Goal: Task Accomplishment & Management: Manage account settings

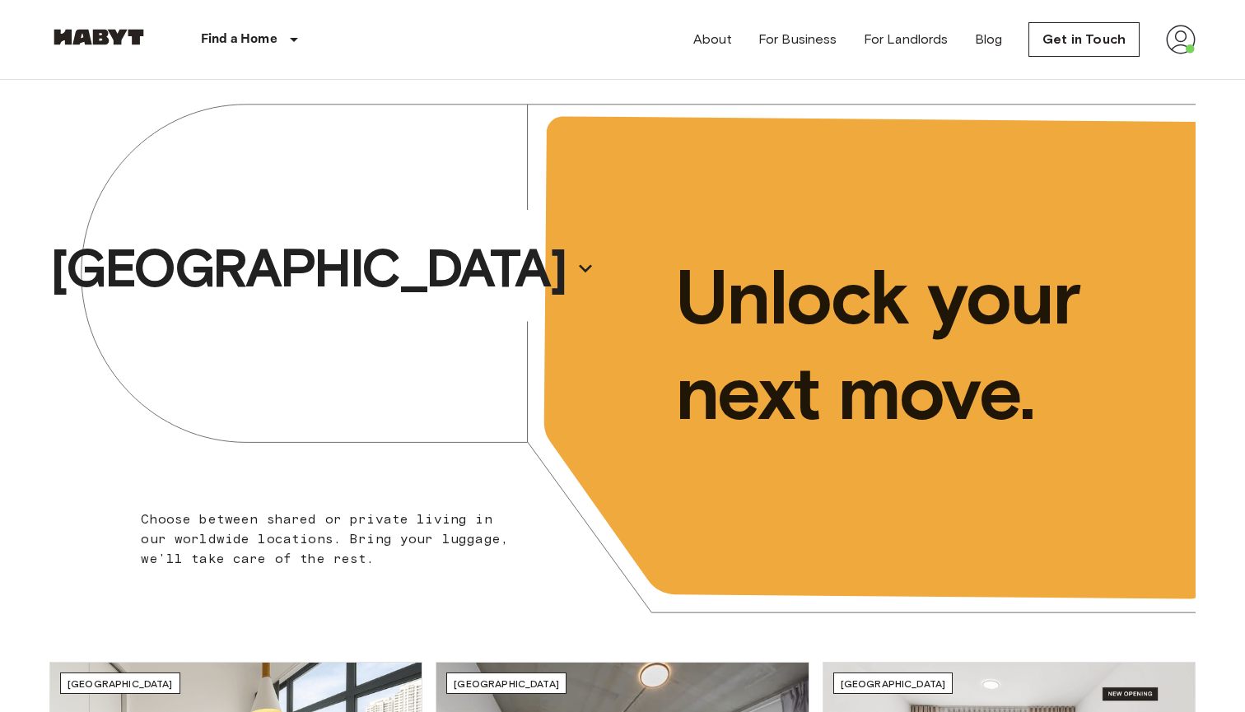
click at [1189, 42] on img at bounding box center [1181, 40] width 30 height 30
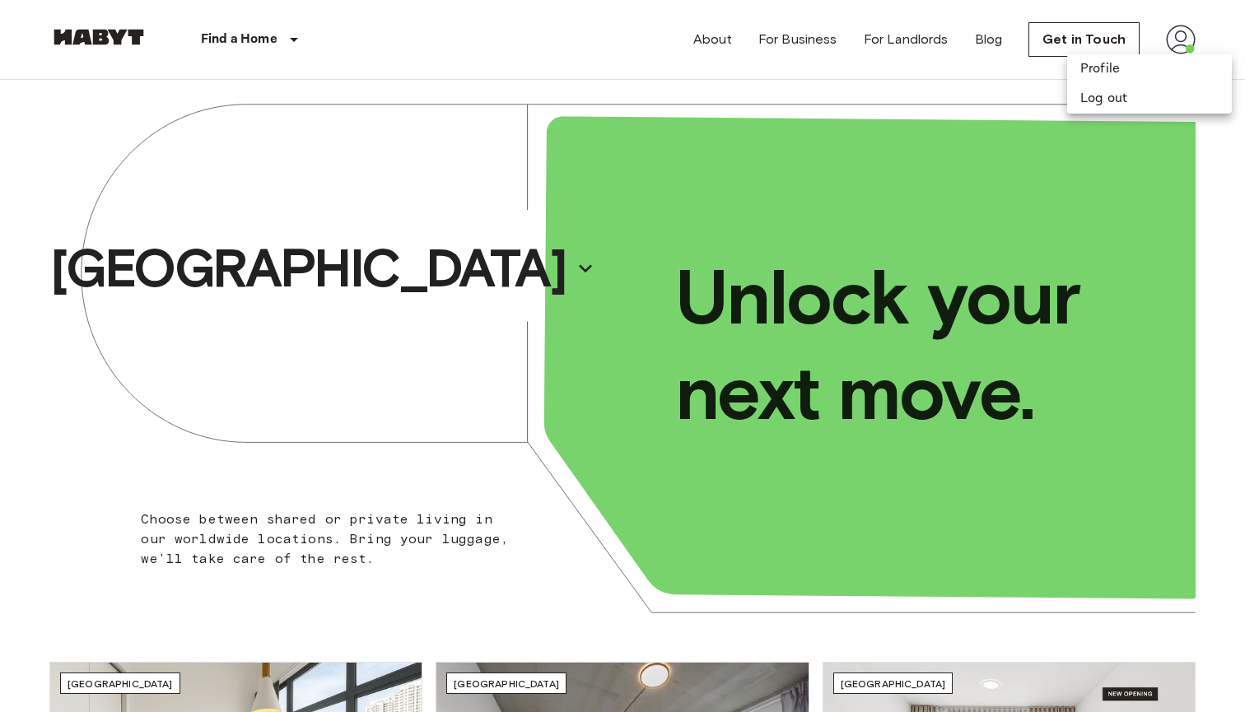
click at [849, 88] on div at bounding box center [622, 356] width 1245 height 712
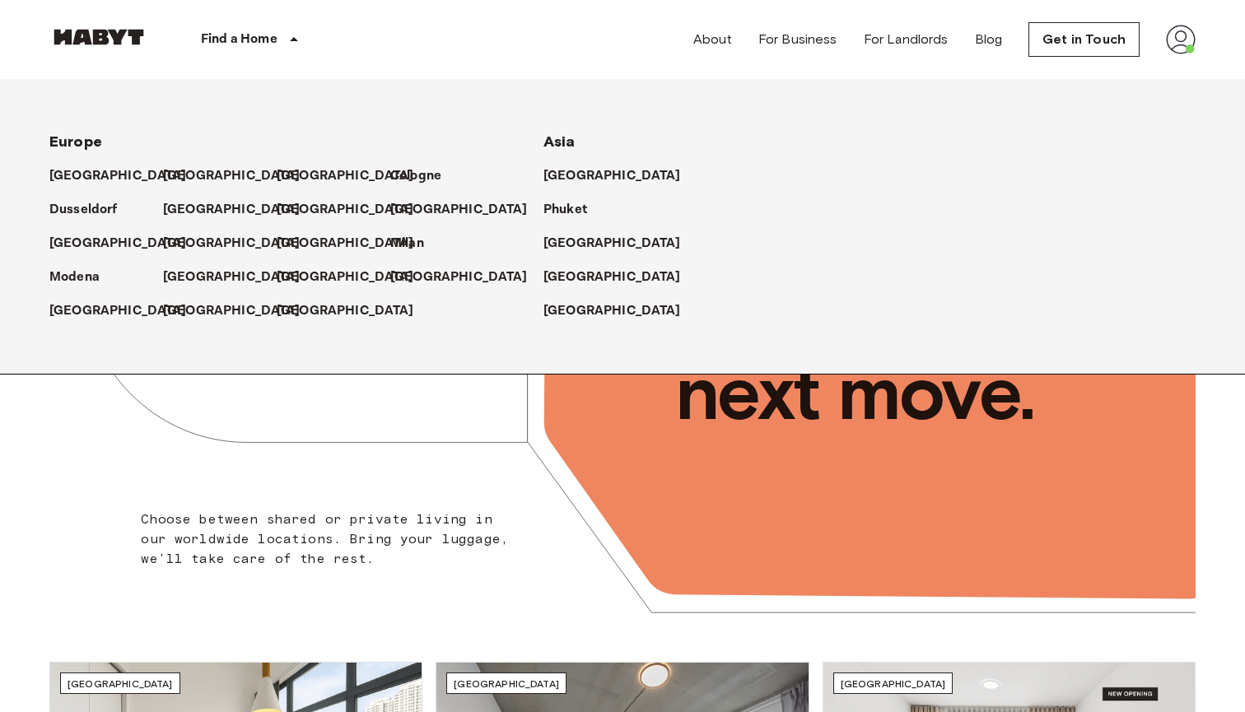
click at [152, 40] on div "Find a Home" at bounding box center [252, 39] width 208 height 79
click at [114, 36] on img at bounding box center [98, 37] width 99 height 16
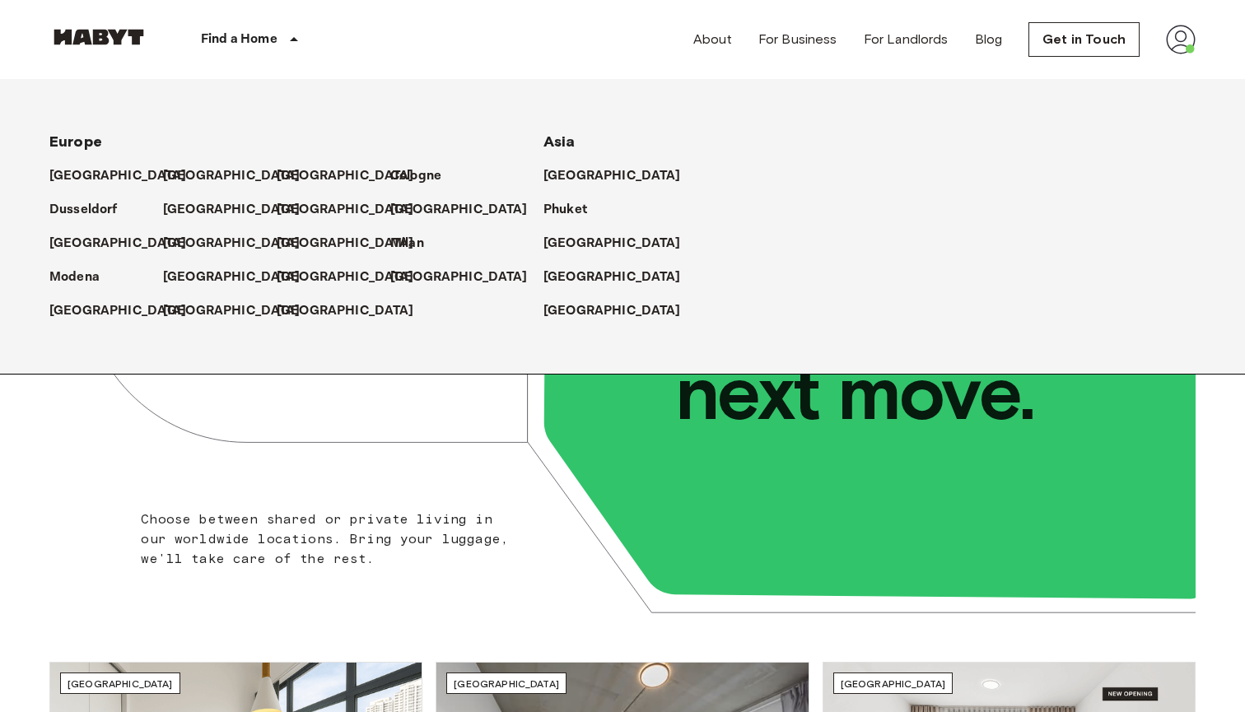
click at [109, 48] on link at bounding box center [98, 40] width 99 height 22
click at [1186, 49] on img at bounding box center [1181, 40] width 30 height 30
click at [1114, 71] on li "Profile" at bounding box center [1149, 69] width 165 height 30
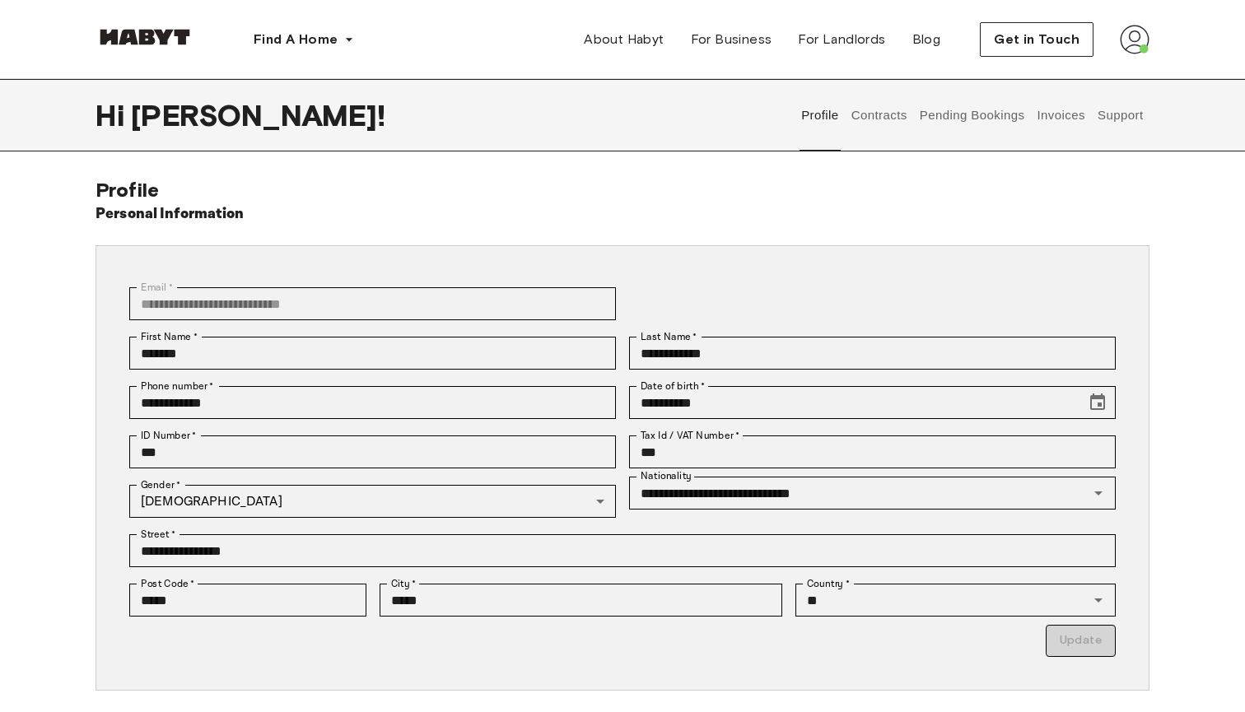
click at [897, 115] on button "Contracts" at bounding box center [879, 115] width 60 height 72
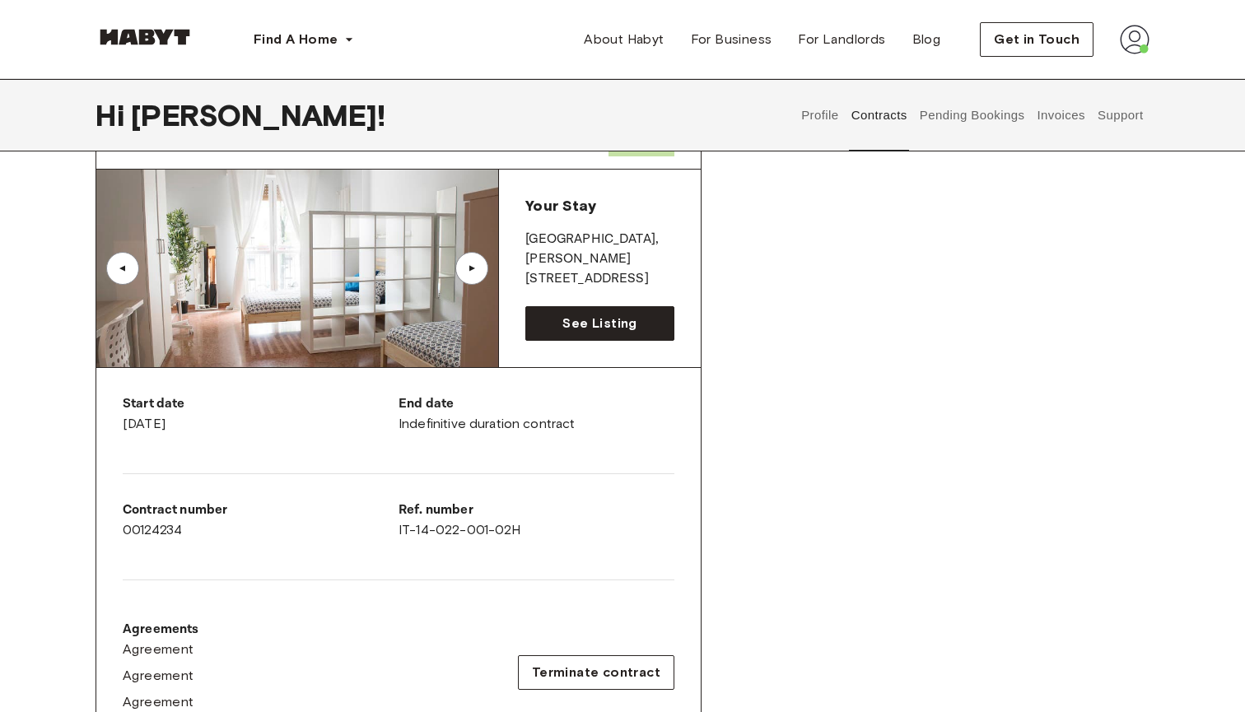
scroll to position [91, 0]
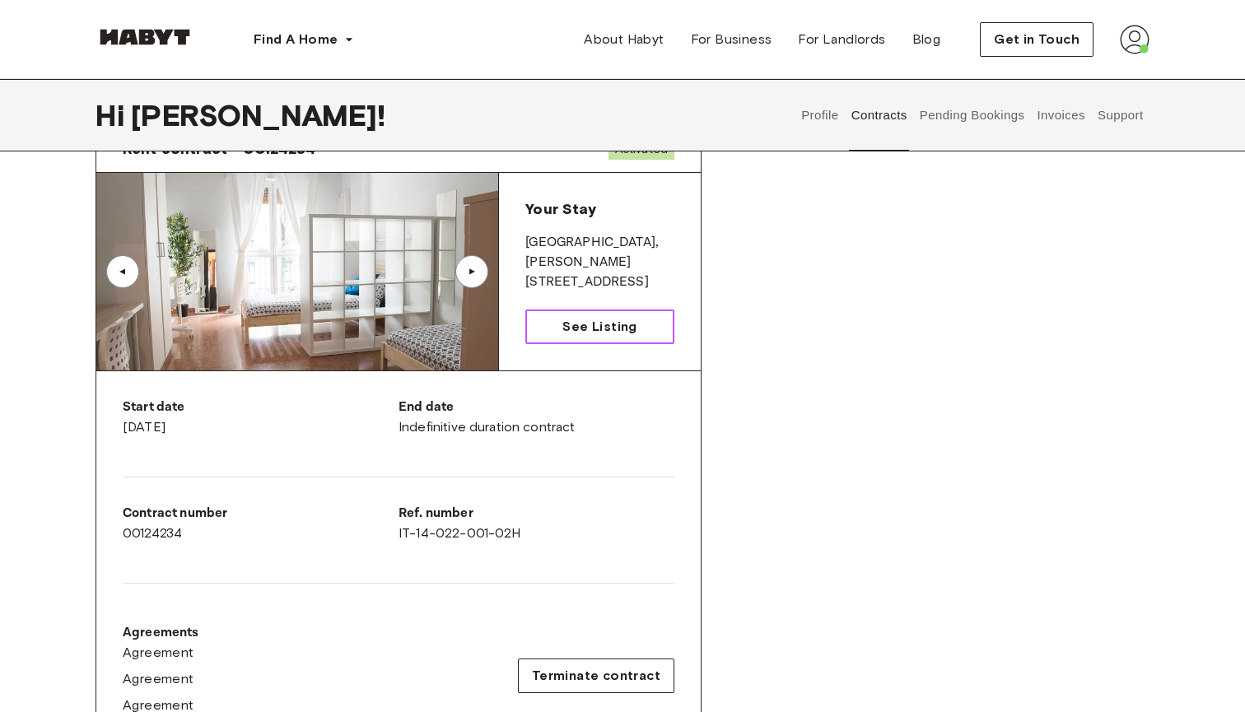
click at [629, 325] on span "See Listing" at bounding box center [600, 327] width 74 height 20
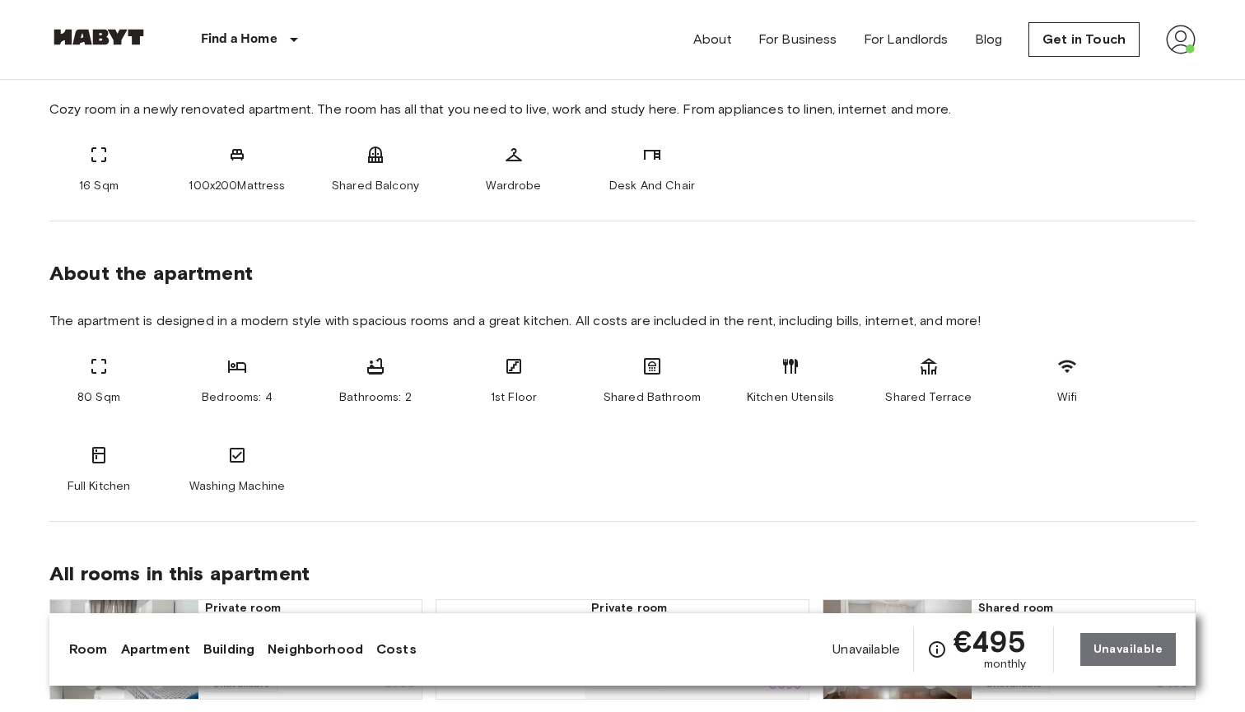
scroll to position [698, 0]
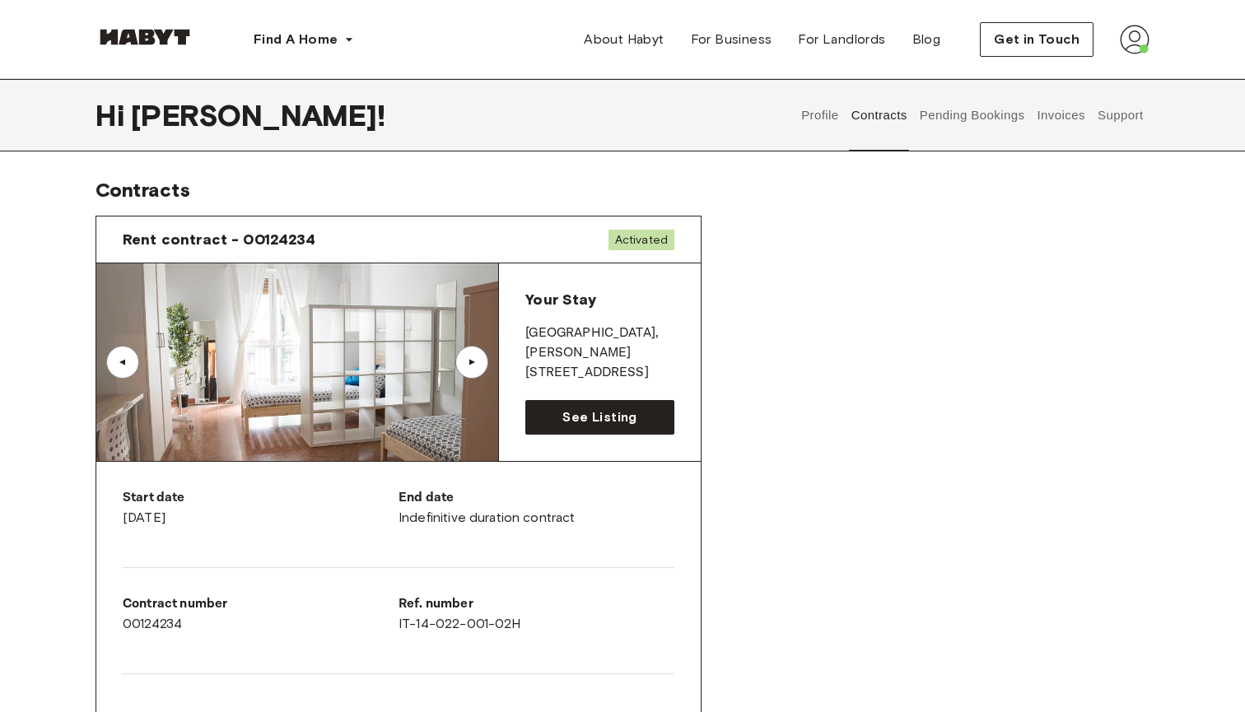
click at [877, 123] on button "Contracts" at bounding box center [879, 115] width 60 height 72
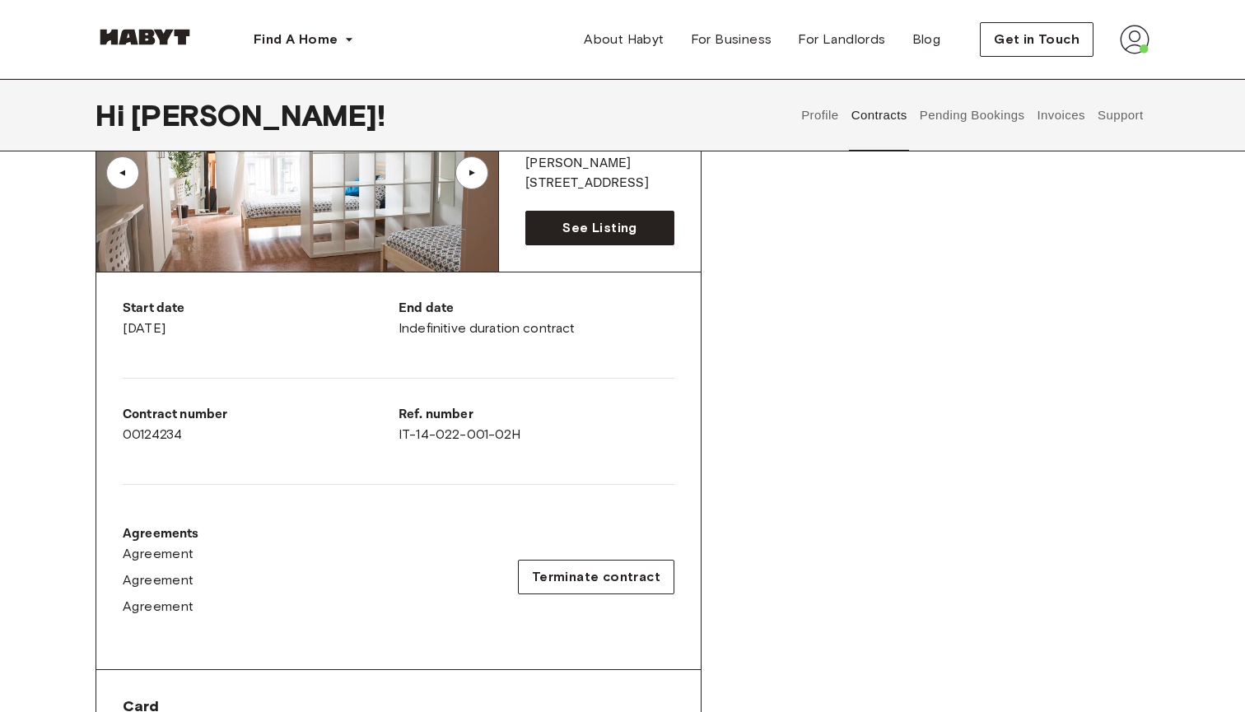
scroll to position [198, 0]
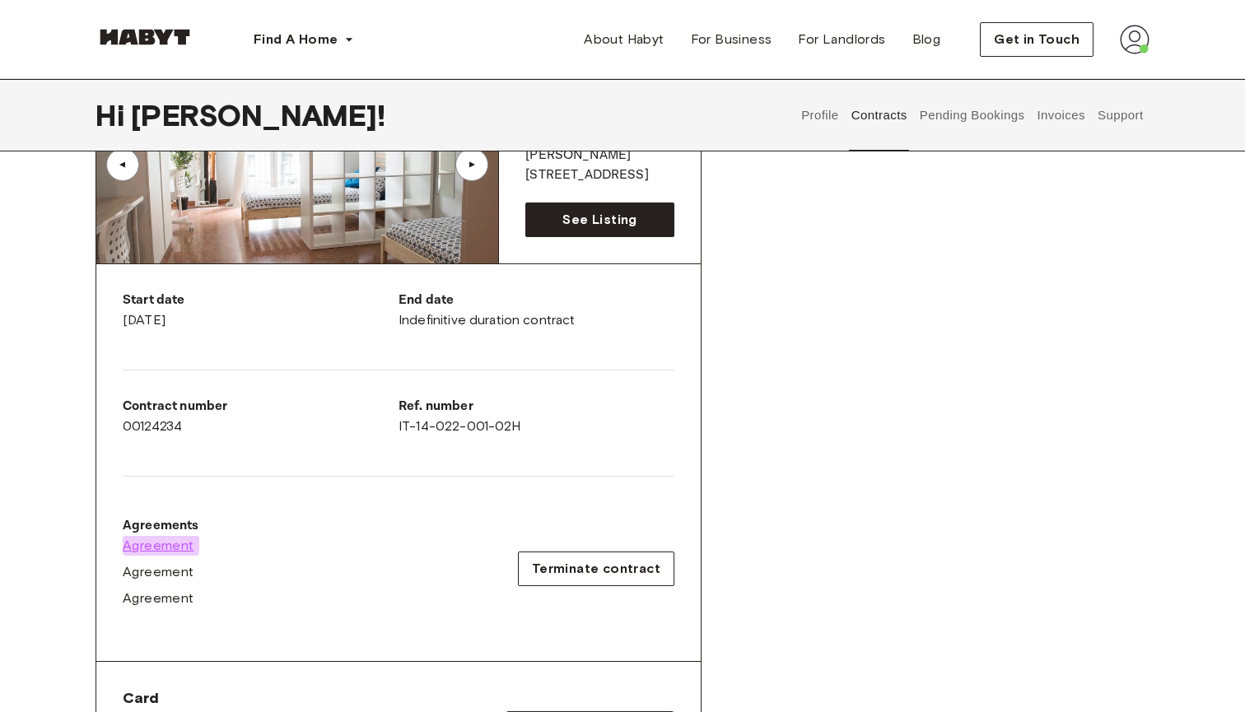
click at [170, 543] on span "Agreement" at bounding box center [159, 546] width 72 height 20
click at [158, 571] on span "Agreement" at bounding box center [159, 573] width 72 height 20
click at [181, 600] on span "Agreement" at bounding box center [159, 599] width 72 height 20
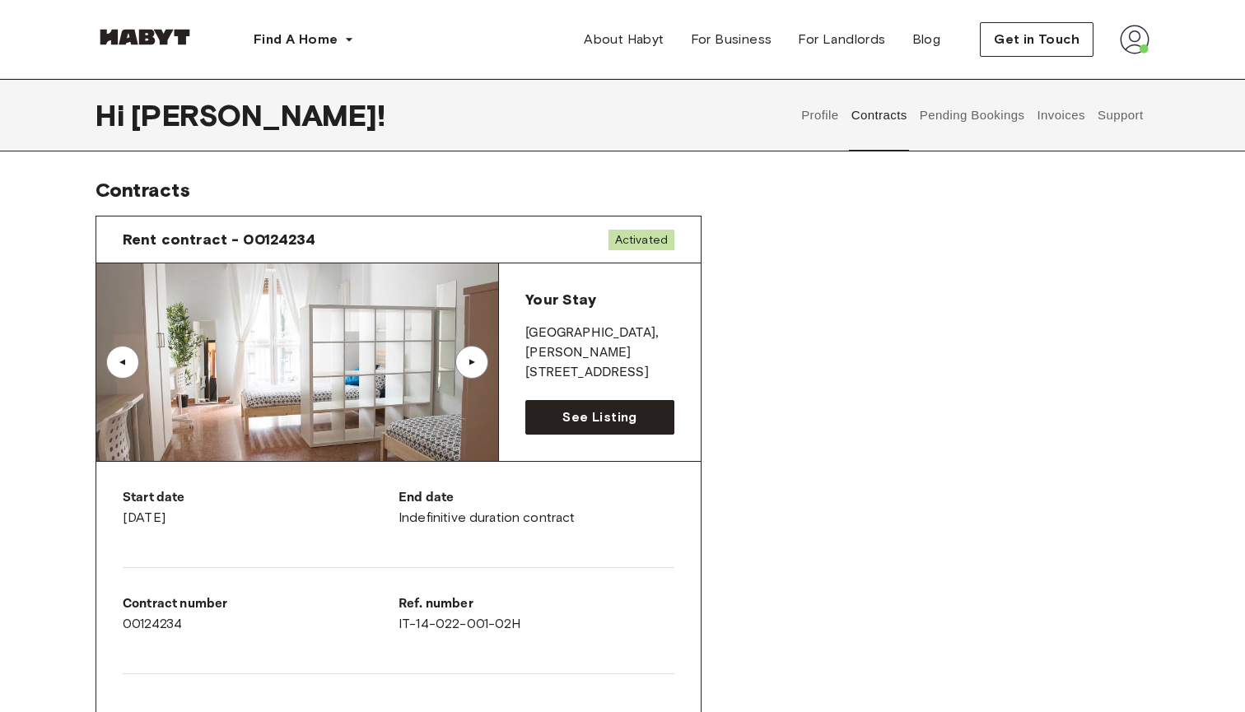
scroll to position [0, 0]
click at [964, 108] on button "Pending Bookings" at bounding box center [973, 115] width 110 height 72
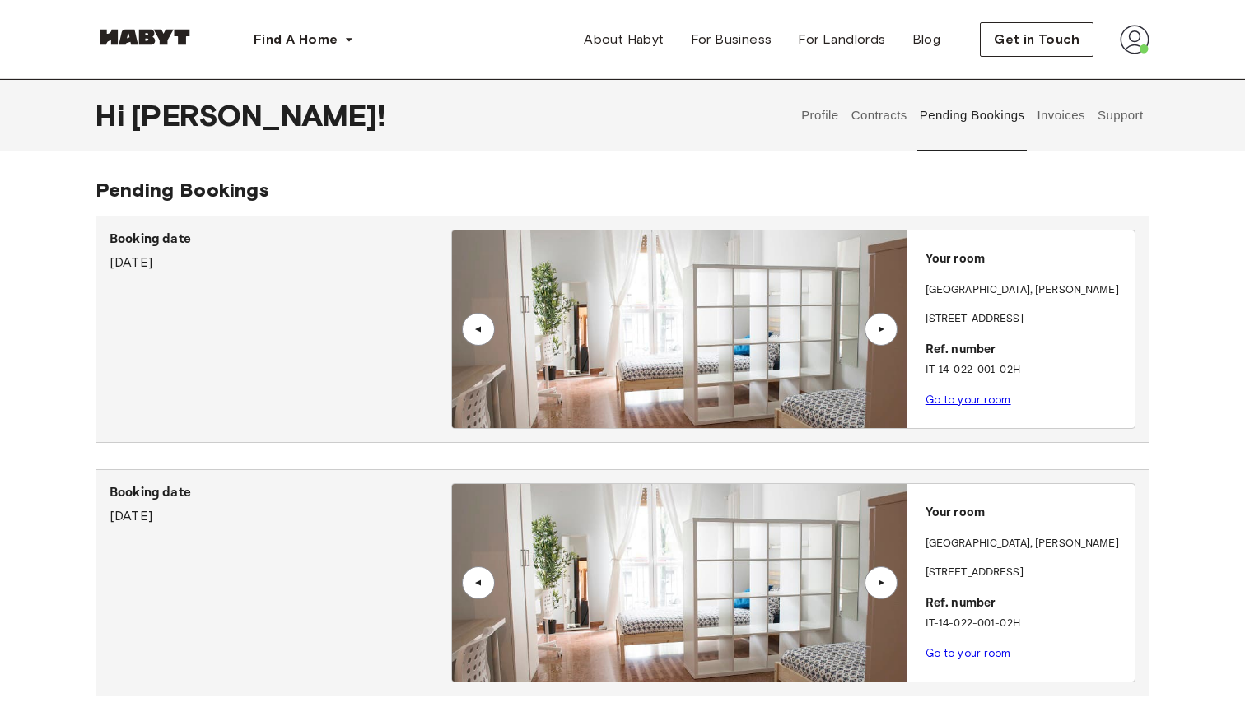
click at [1060, 121] on button "Invoices" at bounding box center [1061, 115] width 52 height 72
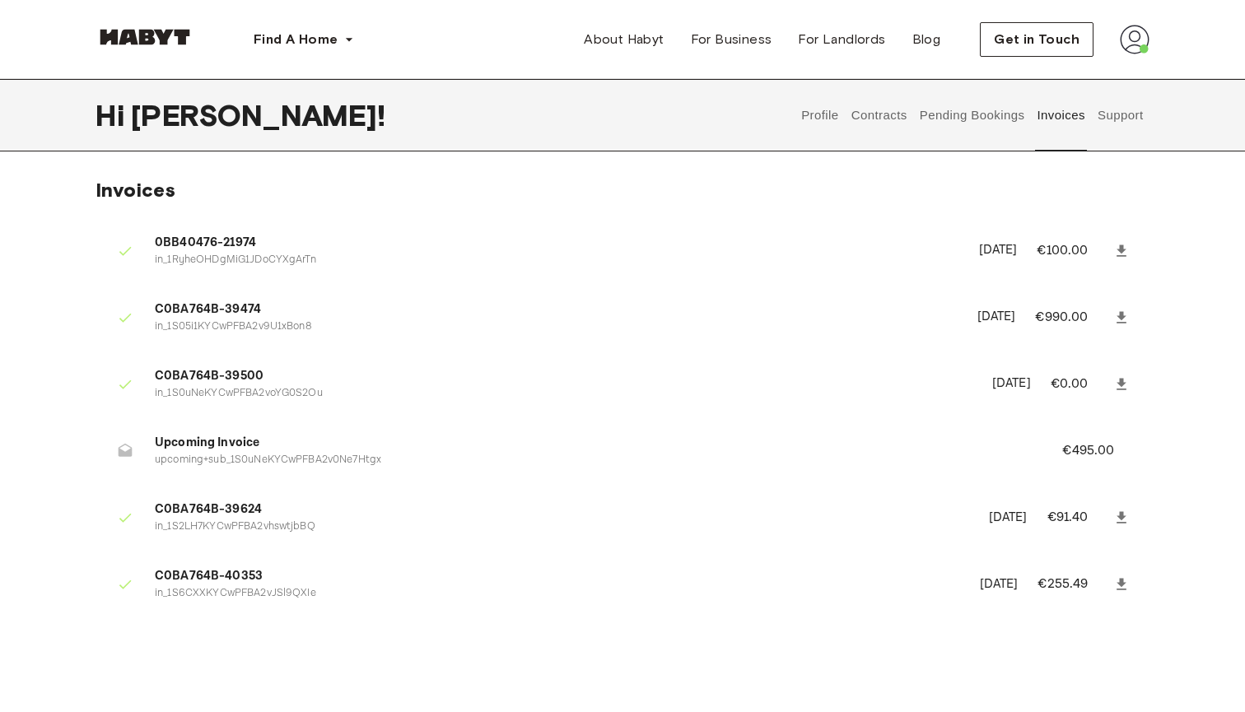
click at [123, 450] on icon at bounding box center [126, 450] width 14 height 13
click at [206, 443] on span "Upcoming Invoice" at bounding box center [589, 443] width 868 height 19
click at [206, 440] on span "Upcoming Invoice" at bounding box center [589, 443] width 868 height 19
click at [263, 454] on p "upcoming+sub_1S0uNeKYCwPFBA2v0Ne7Htgx" at bounding box center [589, 461] width 868 height 16
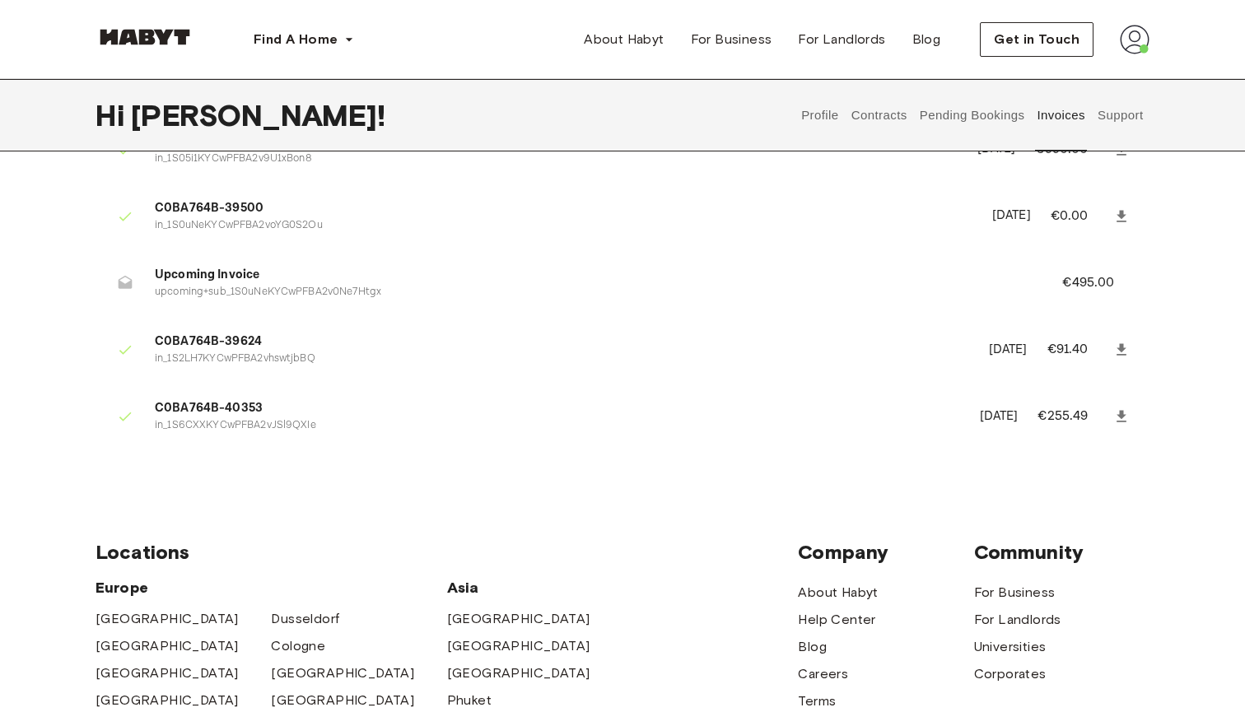
scroll to position [183, 0]
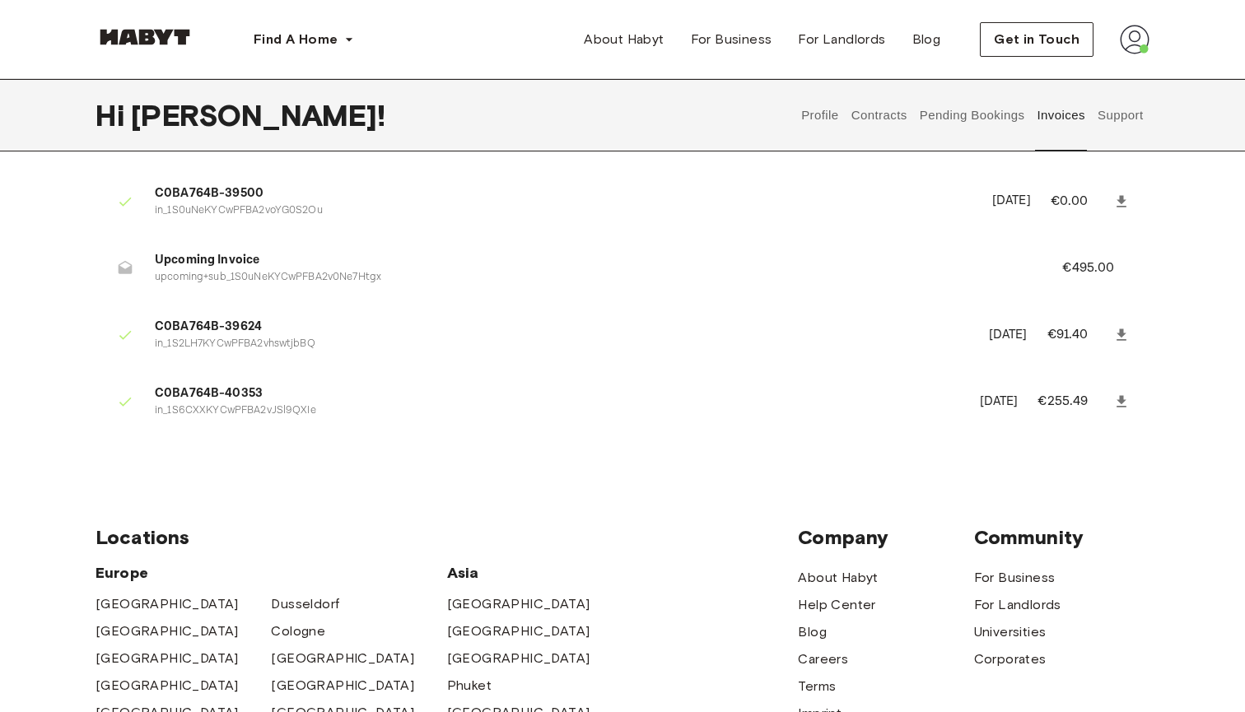
click at [1114, 194] on icon at bounding box center [1122, 202] width 16 height 16
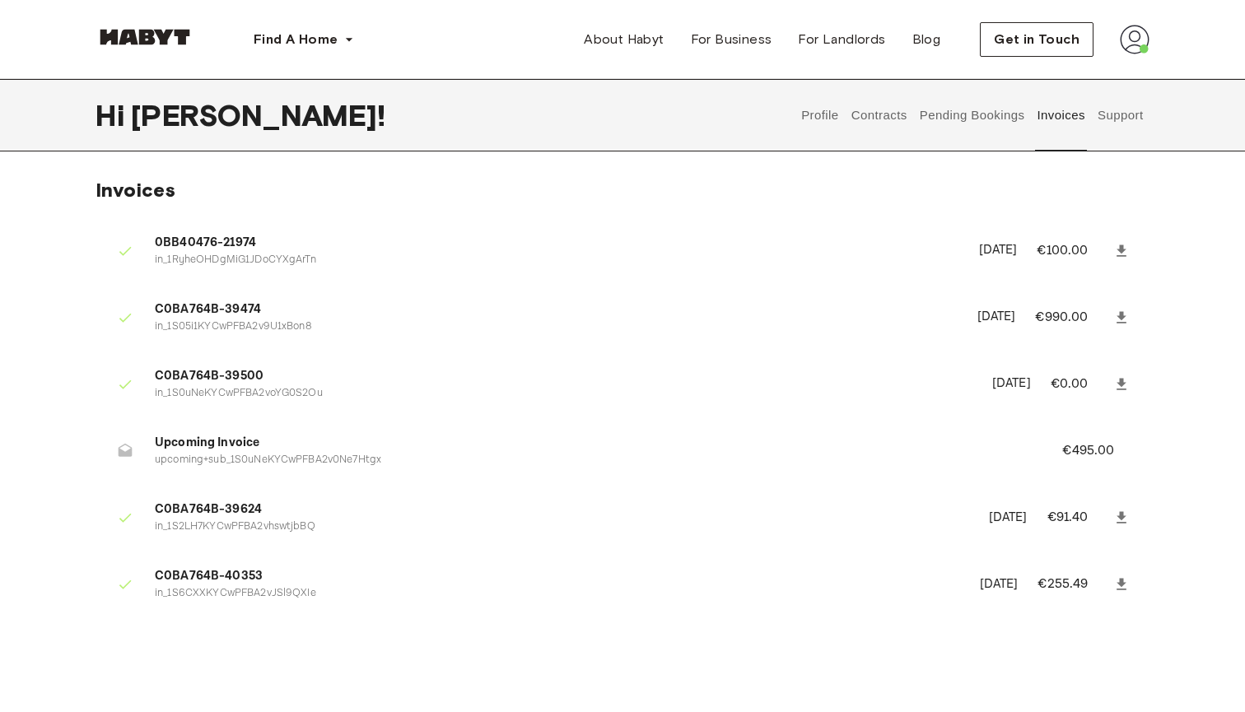
scroll to position [0, 0]
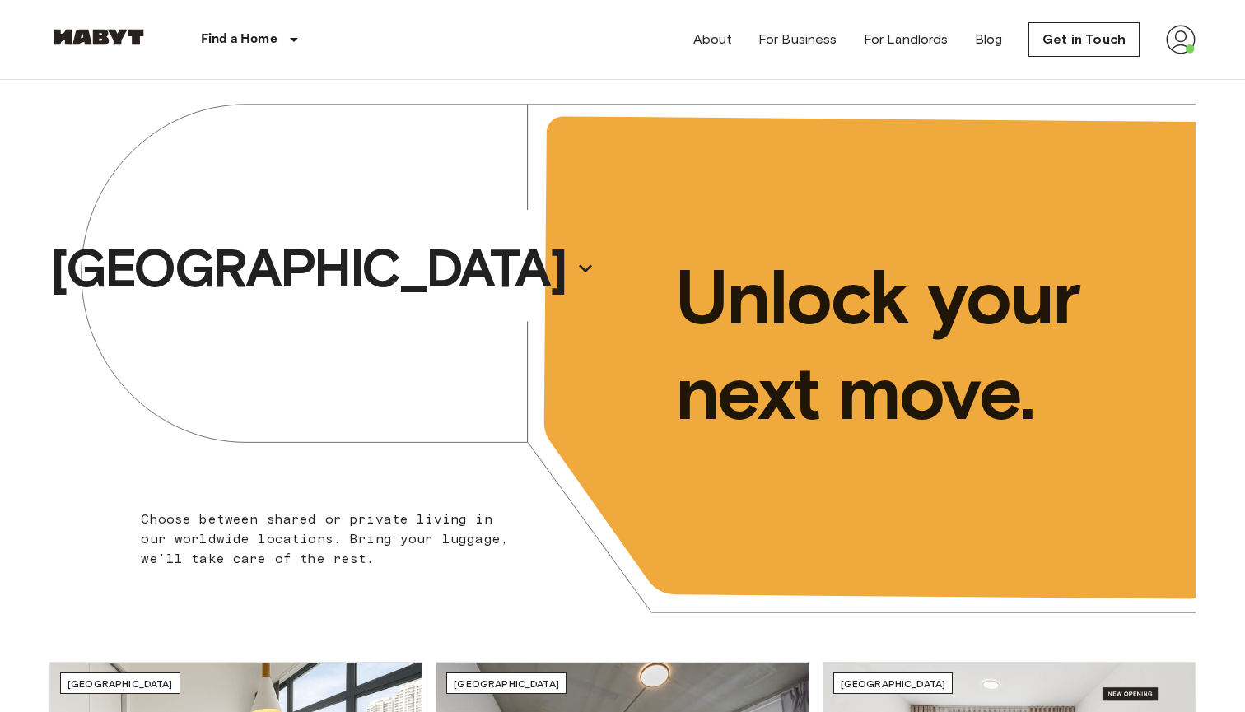
click at [1179, 29] on img at bounding box center [1181, 40] width 30 height 30
click at [1131, 63] on li "Profile" at bounding box center [1149, 69] width 165 height 30
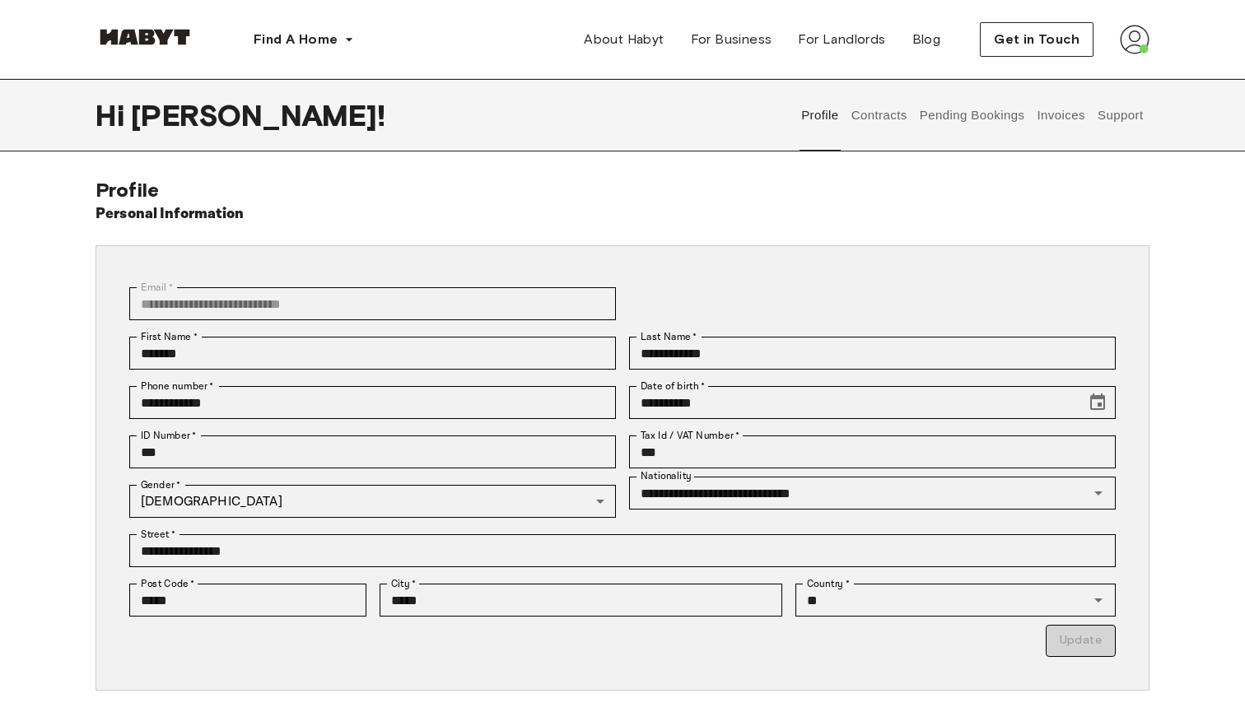
click at [882, 105] on button "Contracts" at bounding box center [879, 115] width 60 height 72
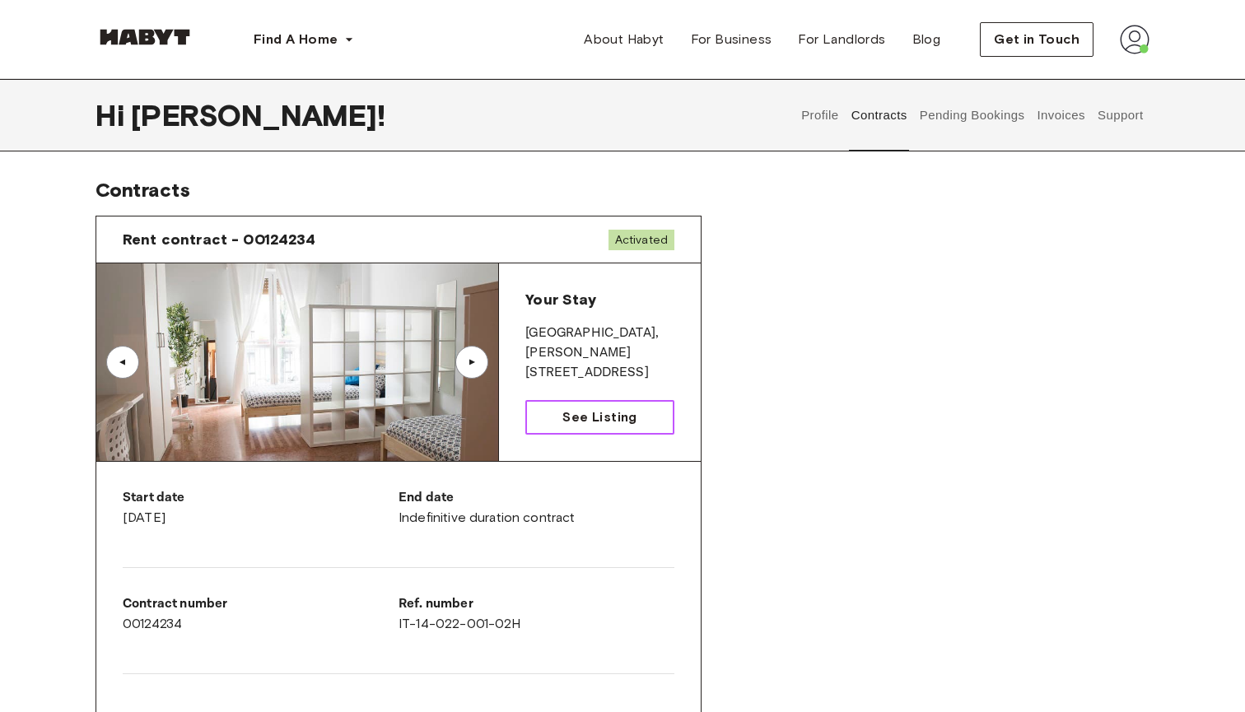
click at [565, 416] on span "See Listing" at bounding box center [600, 418] width 74 height 20
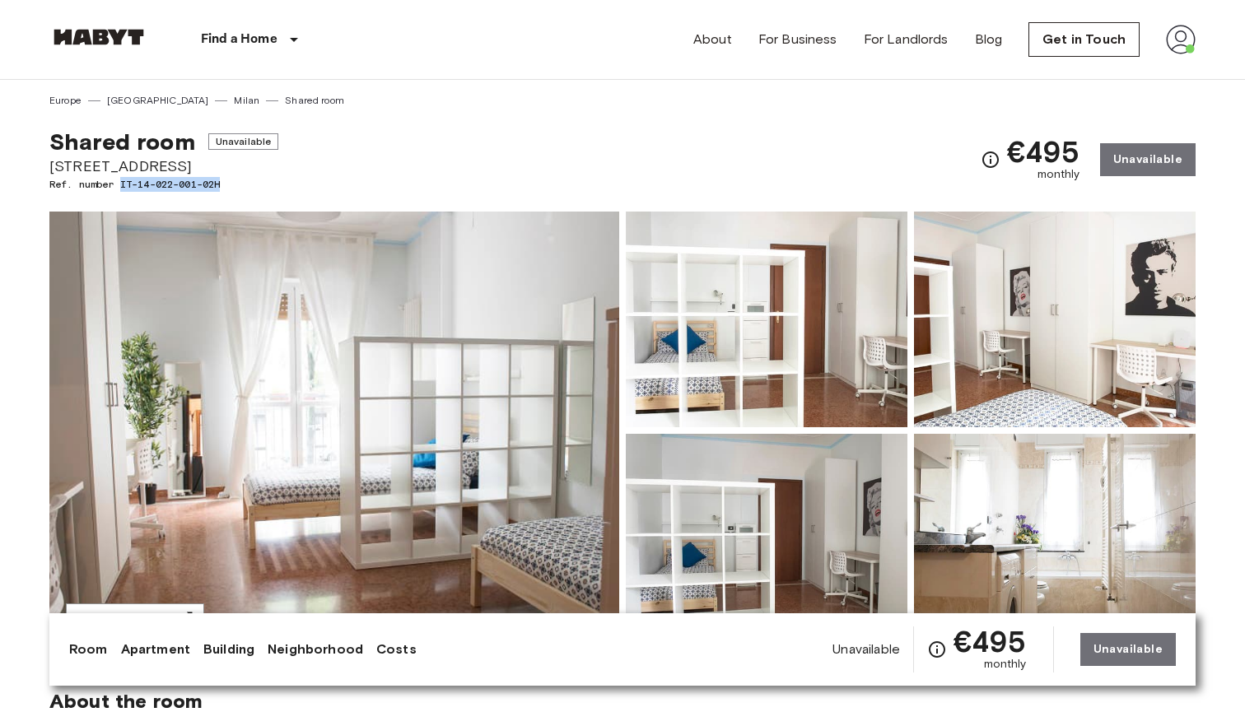
drag, startPoint x: 229, startPoint y: 184, endPoint x: 124, endPoint y: 184, distance: 105.4
click at [124, 184] on span "Ref. number IT-14-022-001-02H" at bounding box center [163, 184] width 229 height 15
copy span "IT-14-022-001-02H"
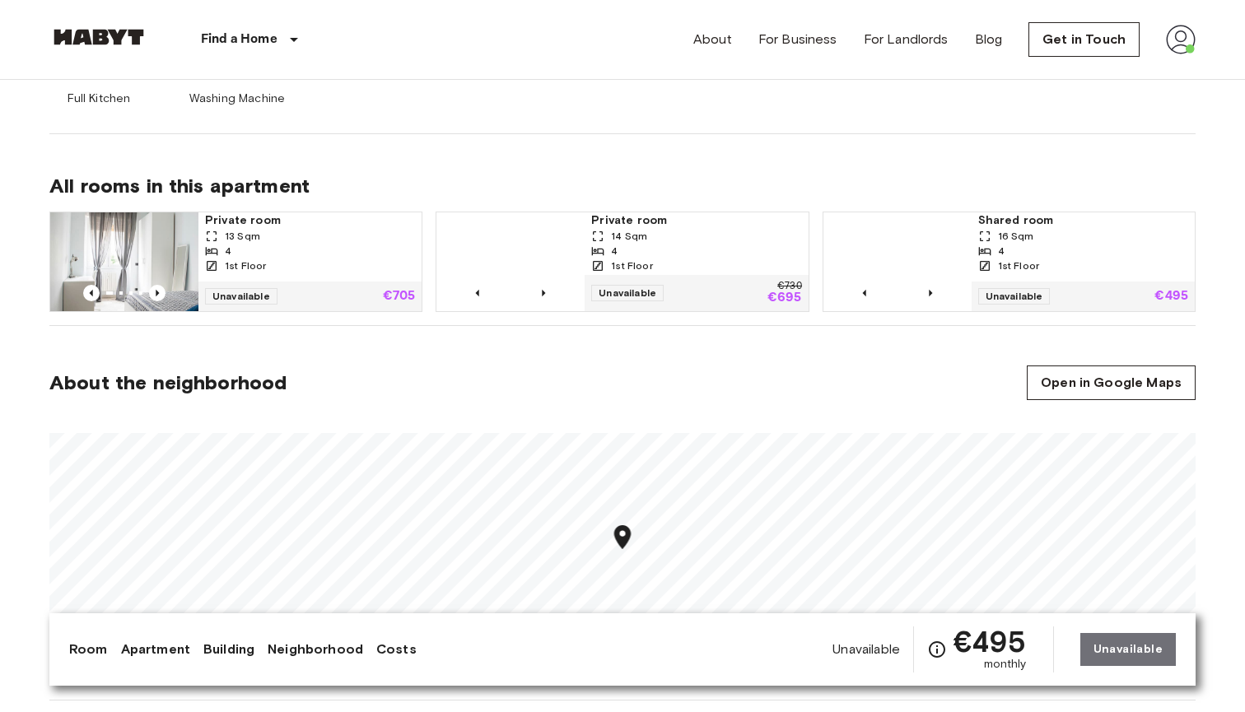
scroll to position [1112, 0]
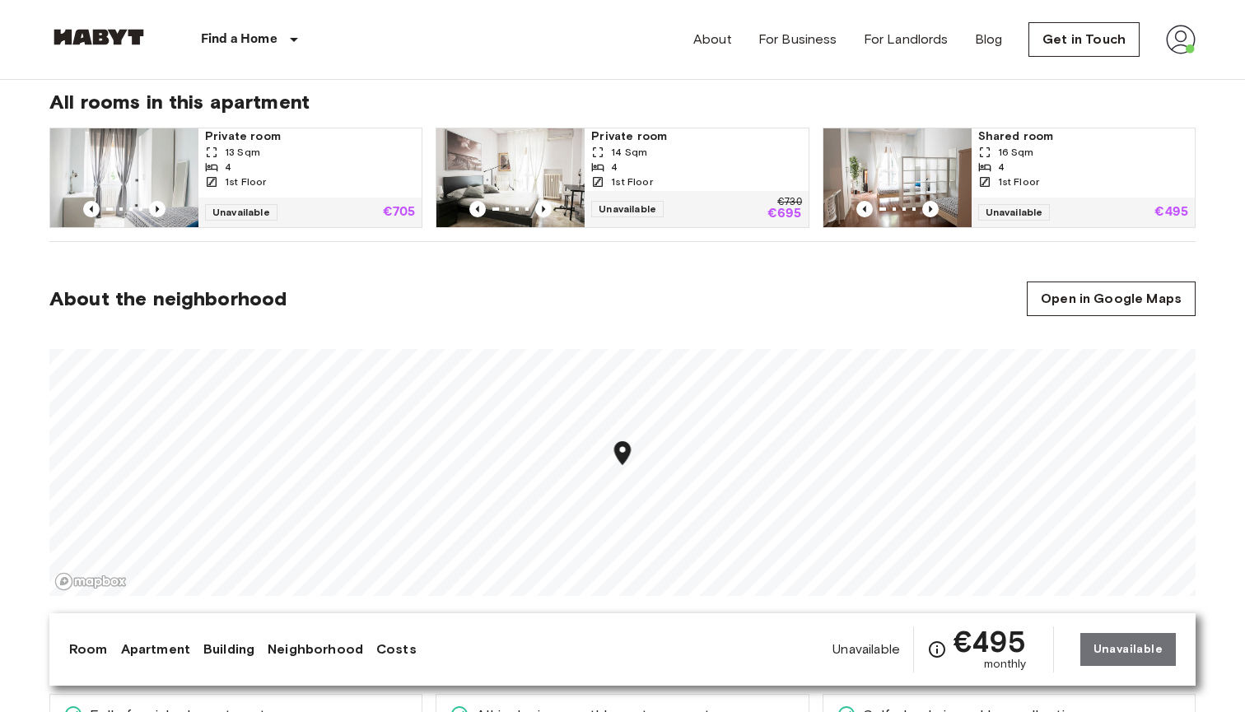
click at [943, 182] on img at bounding box center [898, 177] width 148 height 99
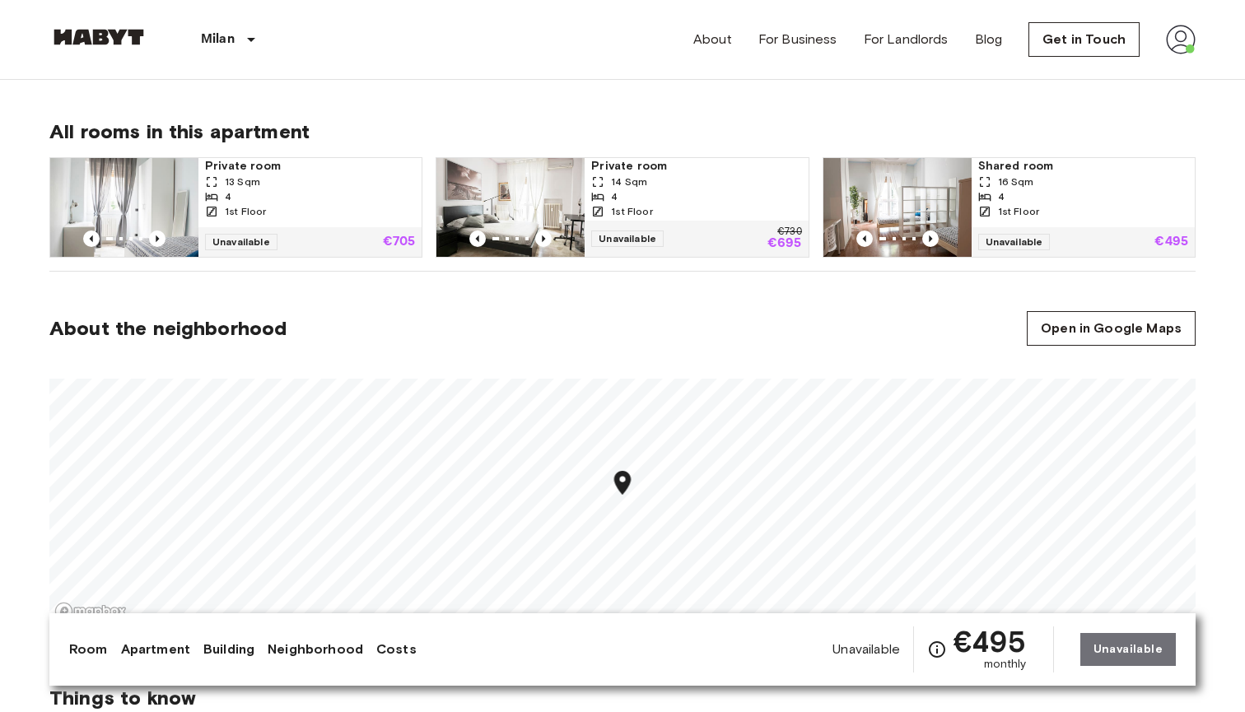
scroll to position [1080, 0]
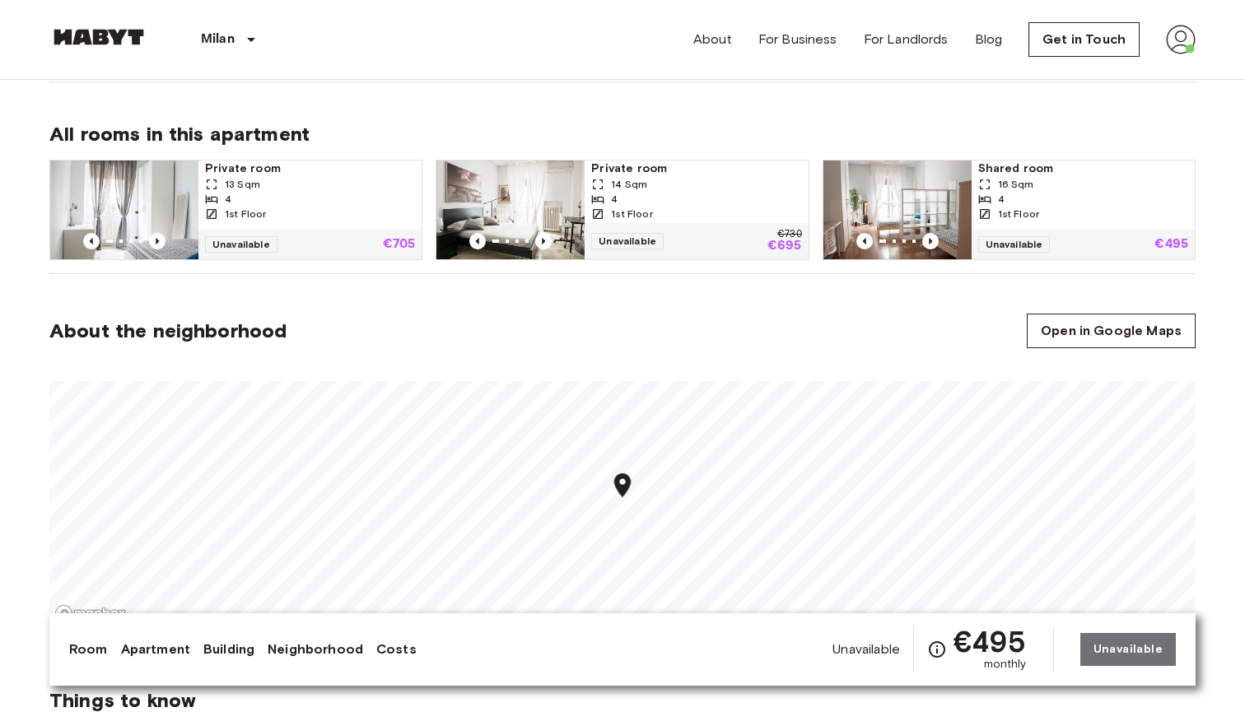
click at [183, 188] on img at bounding box center [124, 210] width 148 height 99
click at [543, 199] on img at bounding box center [511, 210] width 148 height 99
